Goal: Information Seeking & Learning: Learn about a topic

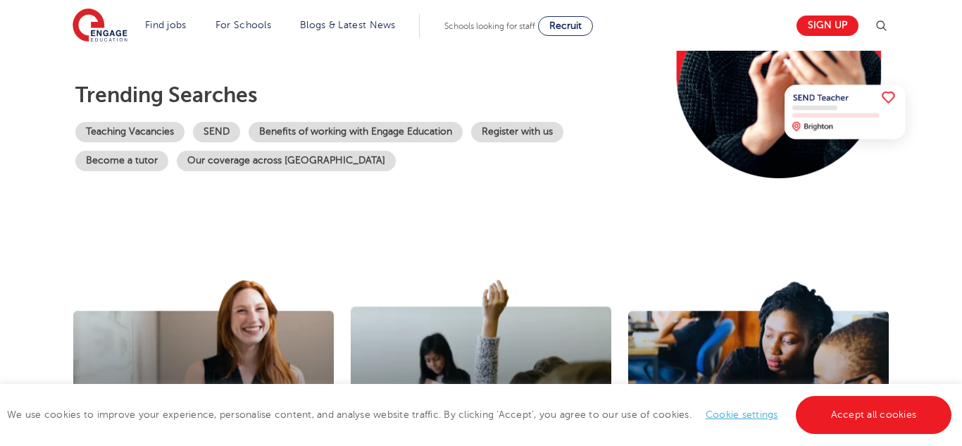
scroll to position [275, 0]
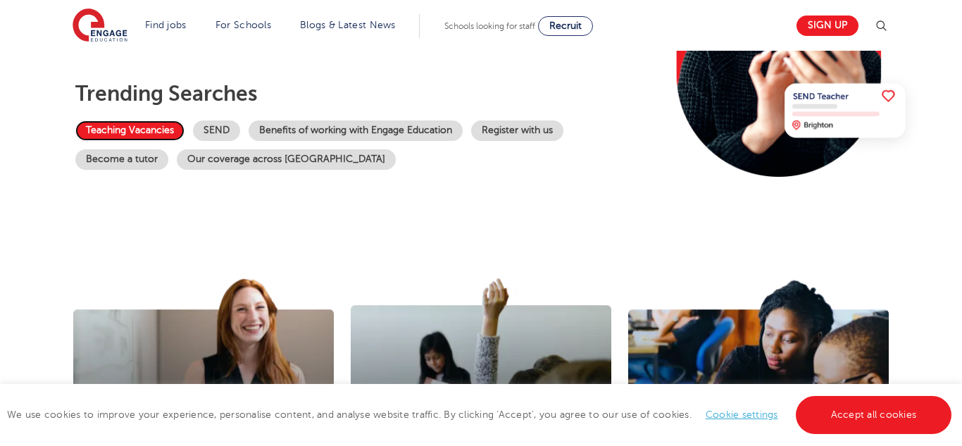
click at [165, 136] on link "Teaching Vacancies" at bounding box center [129, 130] width 109 height 20
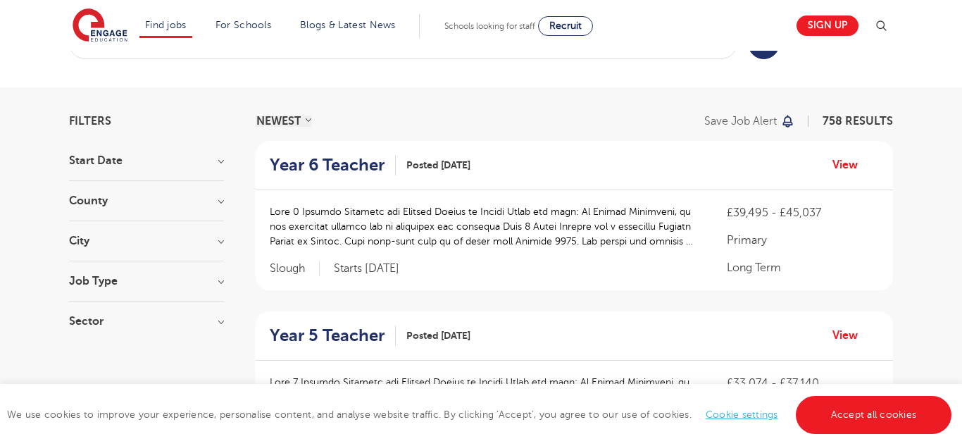
scroll to position [55, 0]
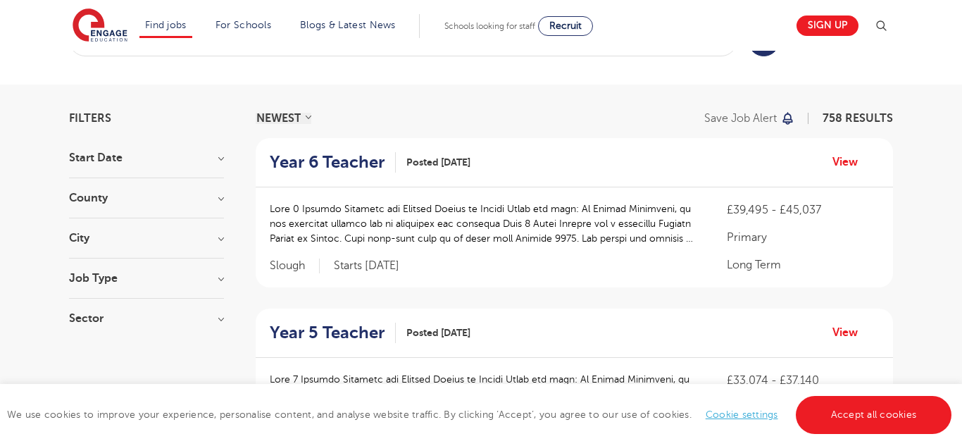
click at [99, 235] on h3 "City" at bounding box center [146, 237] width 155 height 11
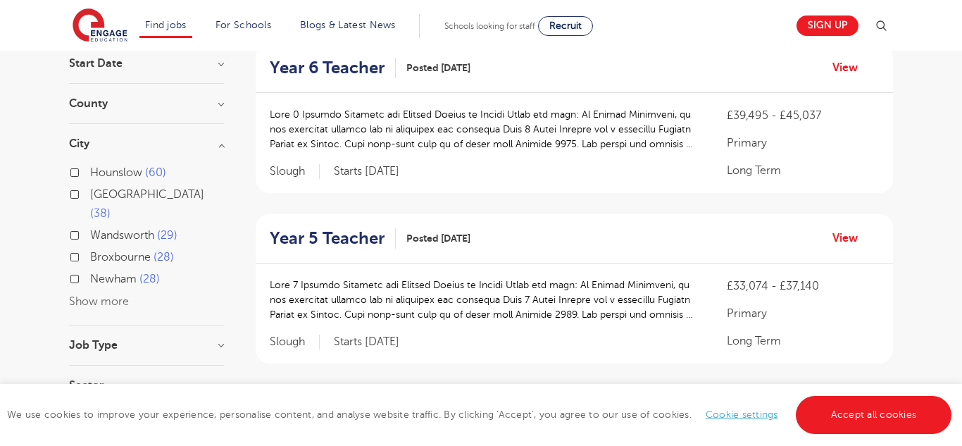
scroll to position [159, 0]
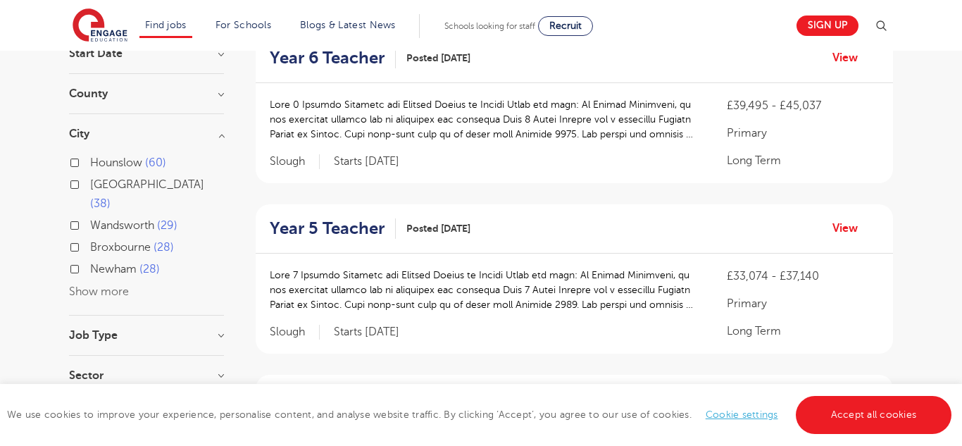
click at [125, 219] on span "Wandsworth" at bounding box center [122, 225] width 64 height 13
click at [99, 219] on input "Wandsworth 29" at bounding box center [94, 223] width 9 height 9
checkbox input "true"
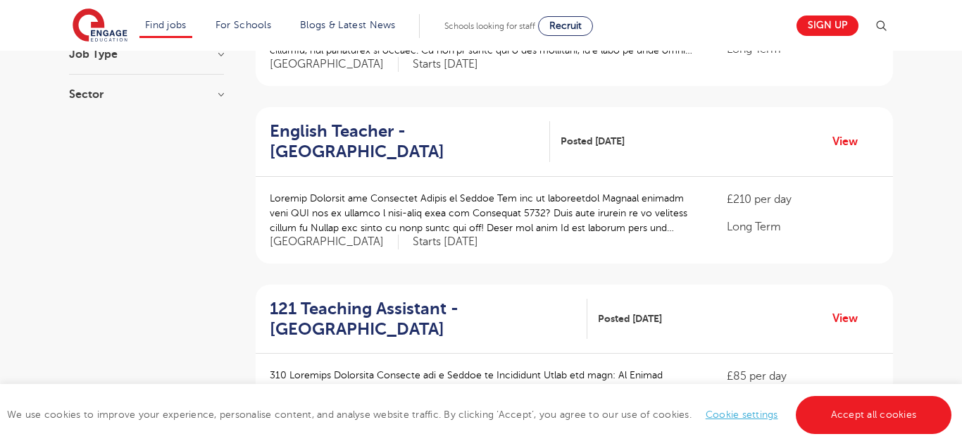
scroll to position [441, 0]
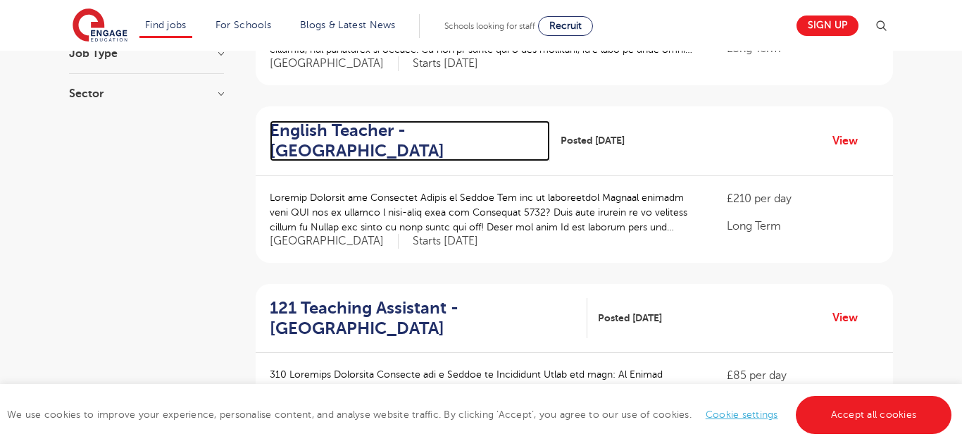
click at [330, 140] on h2 "English Teacher - Wandsworth" at bounding box center [404, 140] width 269 height 41
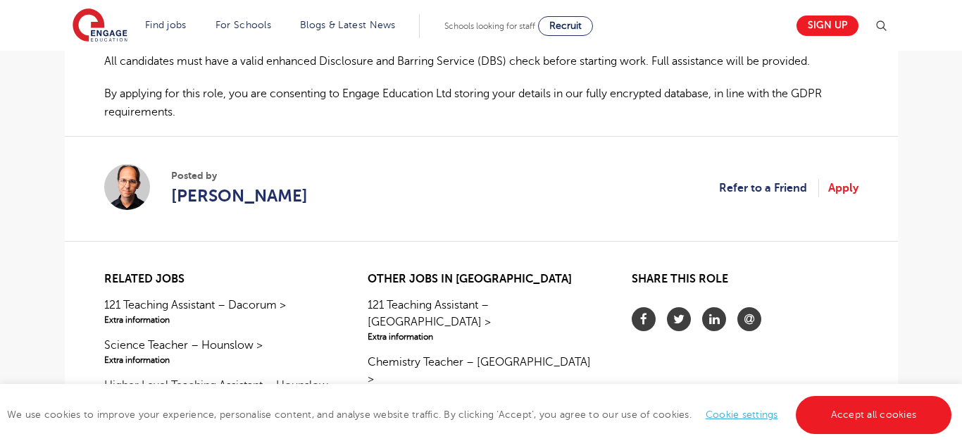
scroll to position [1067, 0]
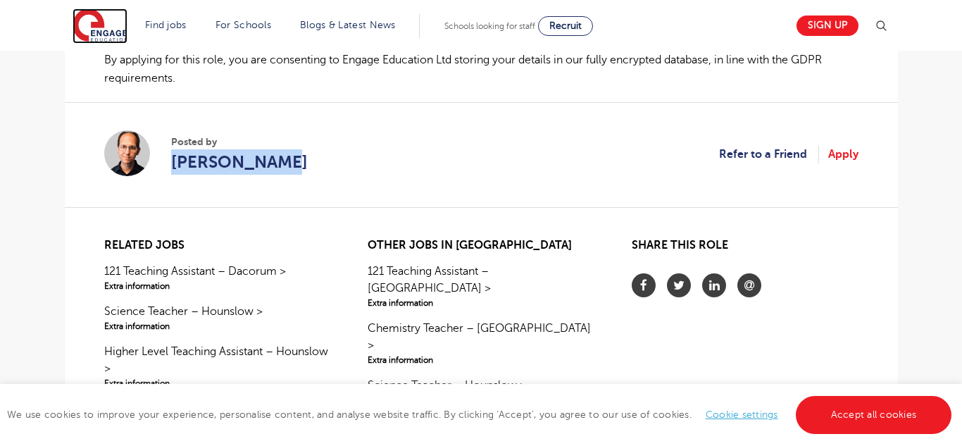
click at [116, 34] on img at bounding box center [100, 25] width 55 height 35
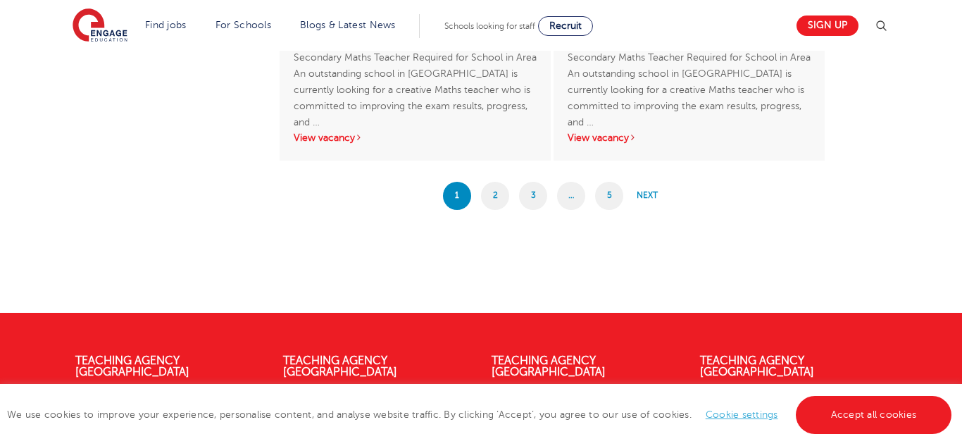
scroll to position [2485, 0]
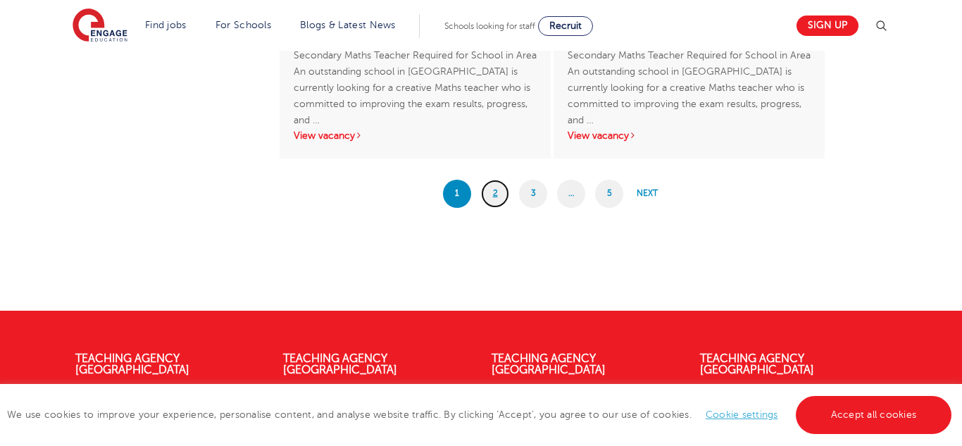
click at [491, 196] on link "2" at bounding box center [495, 194] width 28 height 28
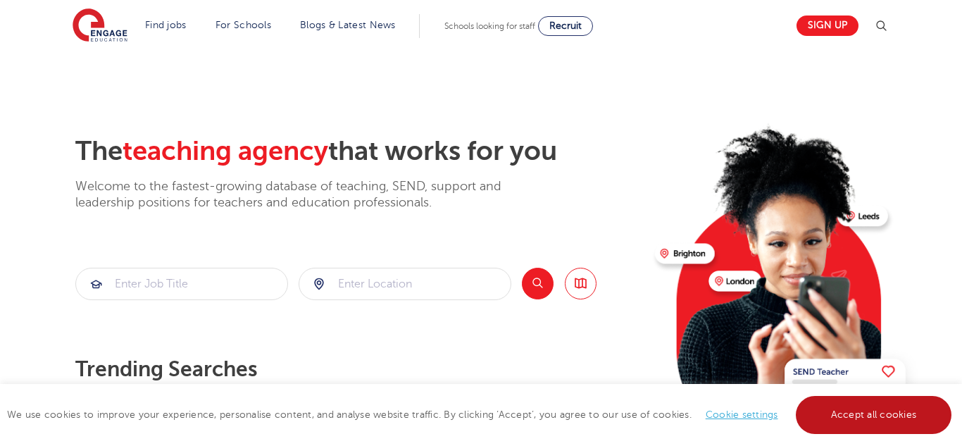
click at [887, 418] on link "Accept all cookies" at bounding box center [874, 415] width 156 height 38
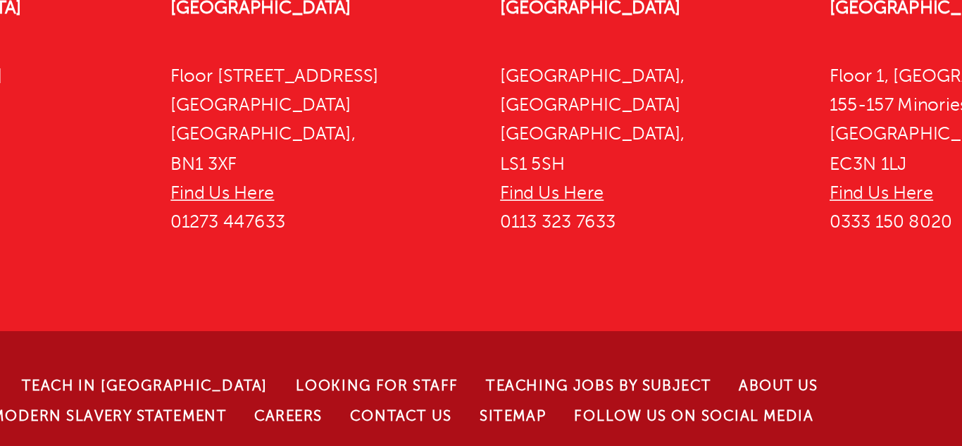
scroll to position [3263, 0]
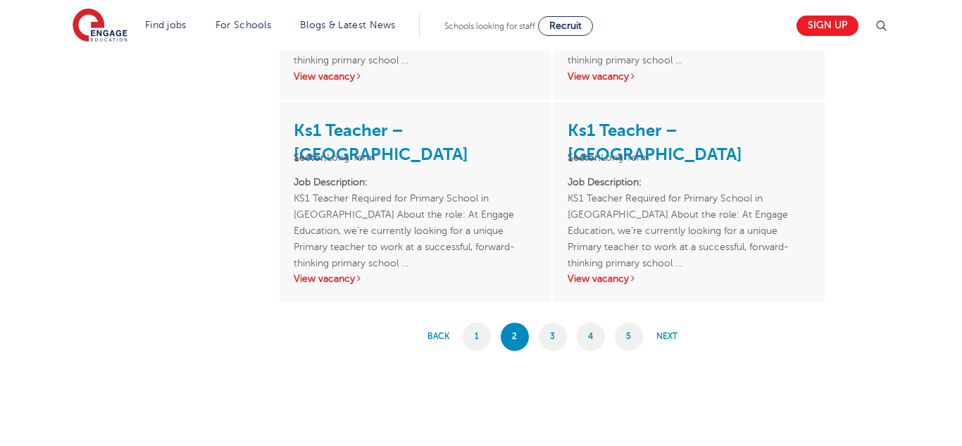
scroll to position [2194, 0]
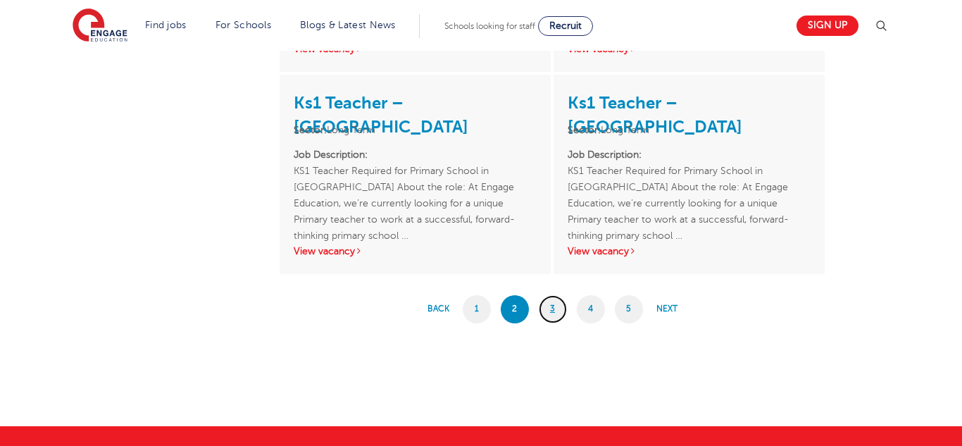
click at [553, 316] on link "3" at bounding box center [553, 309] width 28 height 28
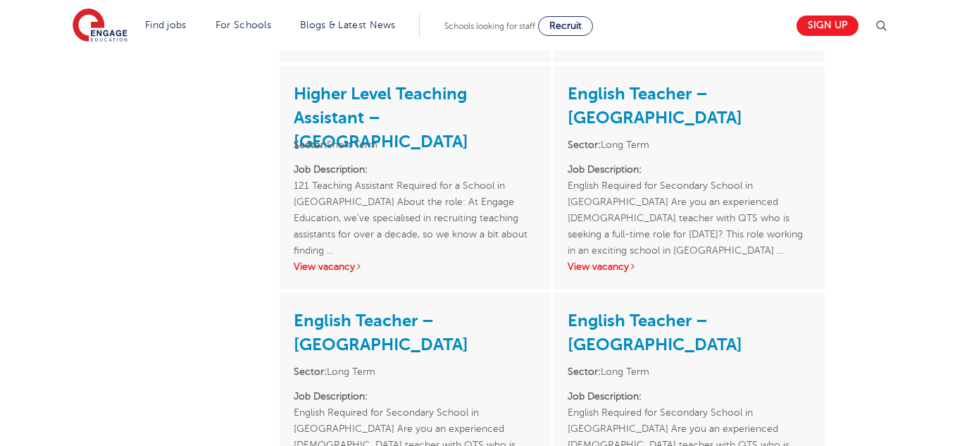
scroll to position [1459, 0]
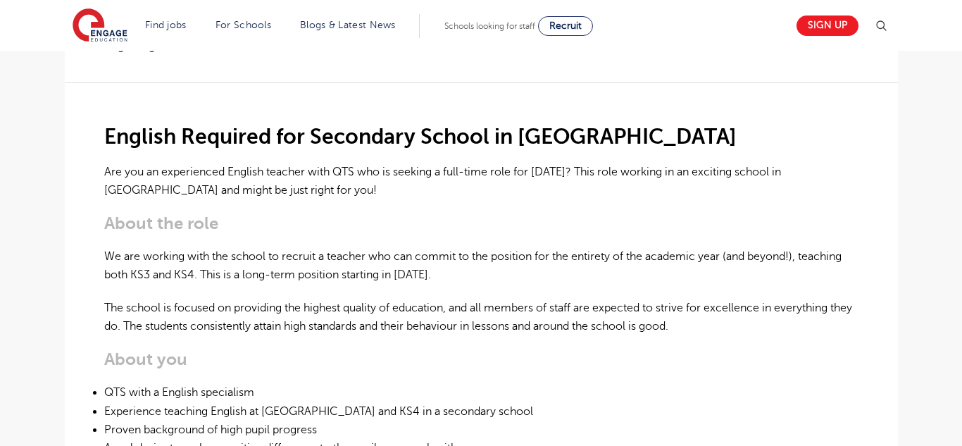
scroll to position [322, 0]
